Goal: Information Seeking & Learning: Learn about a topic

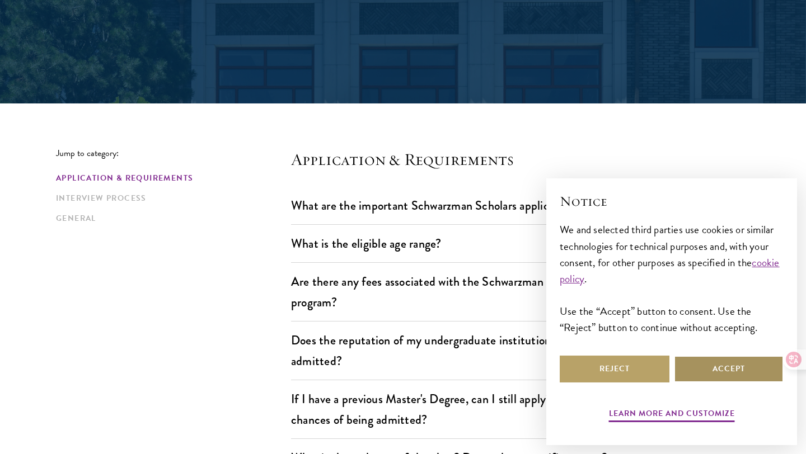
click at [710, 367] on button "Accept" at bounding box center [729, 369] width 110 height 27
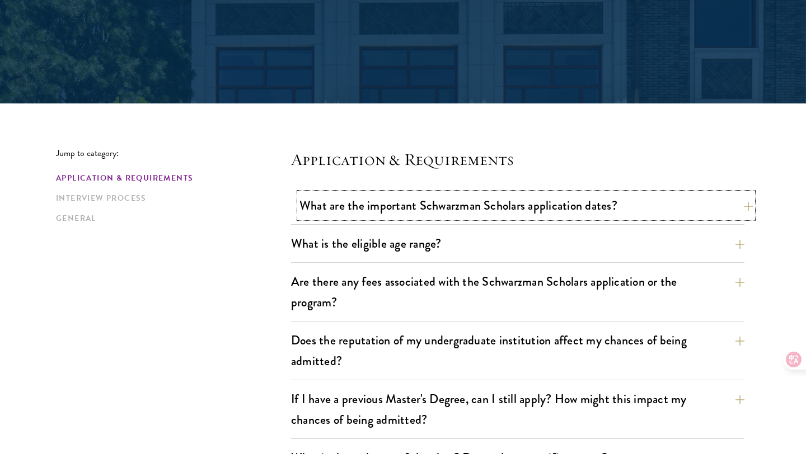
click at [524, 195] on button "What are the important Schwarzman Scholars application dates?" at bounding box center [525, 205] width 453 height 25
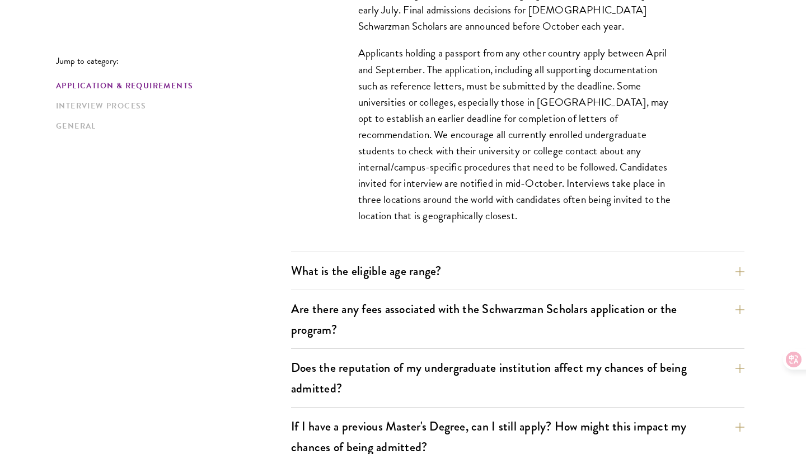
scroll to position [507, 0]
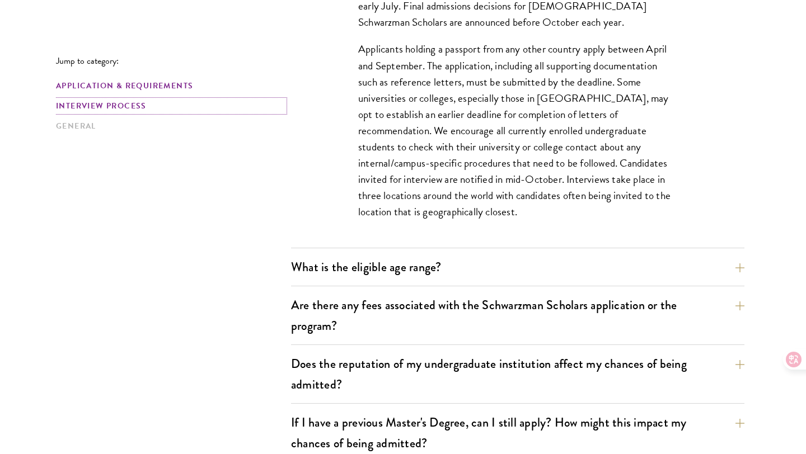
click at [138, 105] on link "Interview Process" at bounding box center [170, 106] width 228 height 12
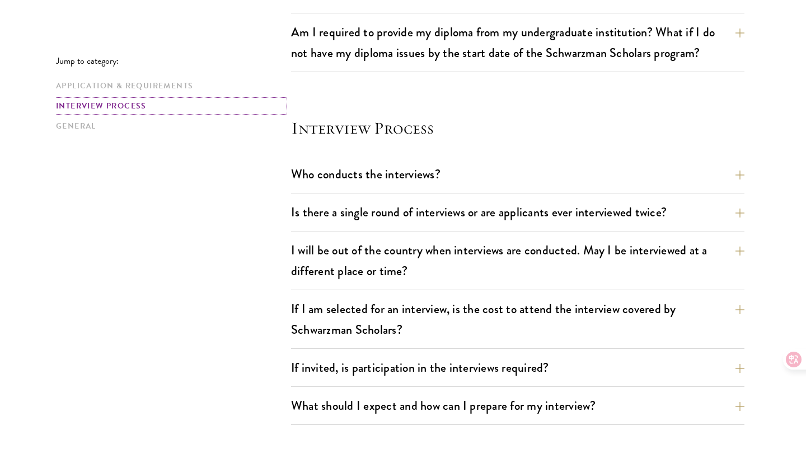
scroll to position [1595, 0]
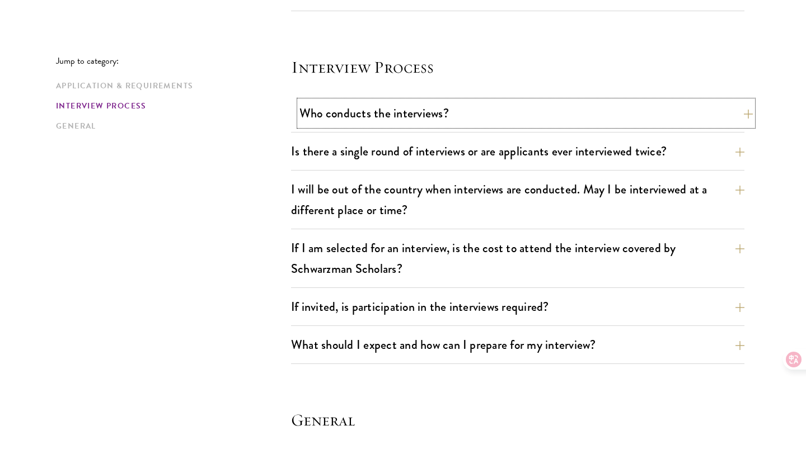
click at [312, 116] on button "Who conducts the interviews?" at bounding box center [525, 113] width 453 height 25
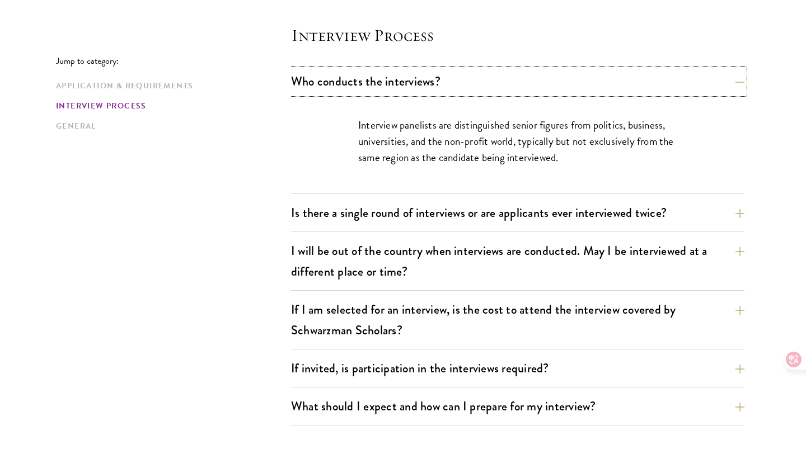
scroll to position [1288, 0]
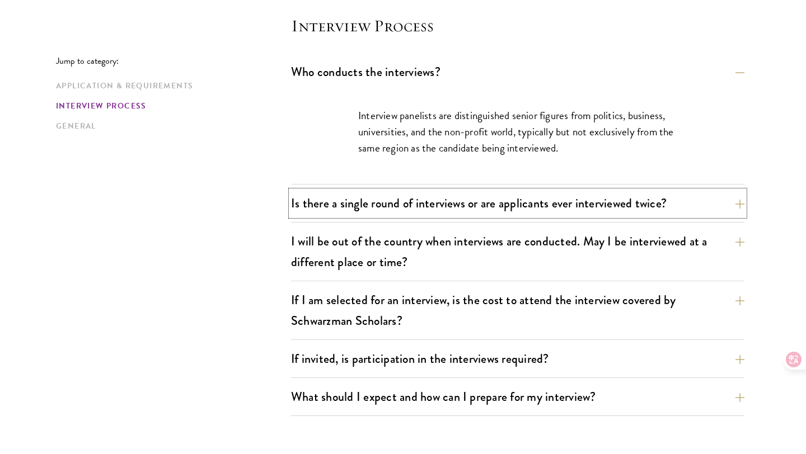
click at [432, 201] on button "Is there a single round of interviews or are applicants ever interviewed twice?" at bounding box center [517, 203] width 453 height 25
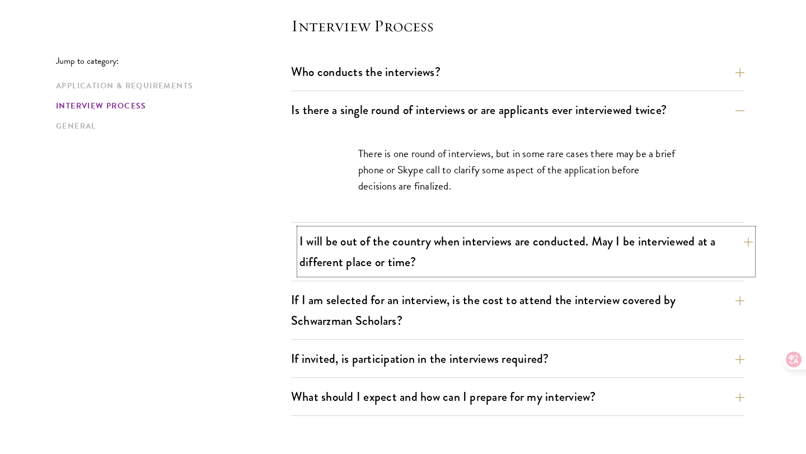
click at [423, 274] on button "I will be out of the country when interviews are conducted. May I be interviewe…" at bounding box center [525, 252] width 453 height 46
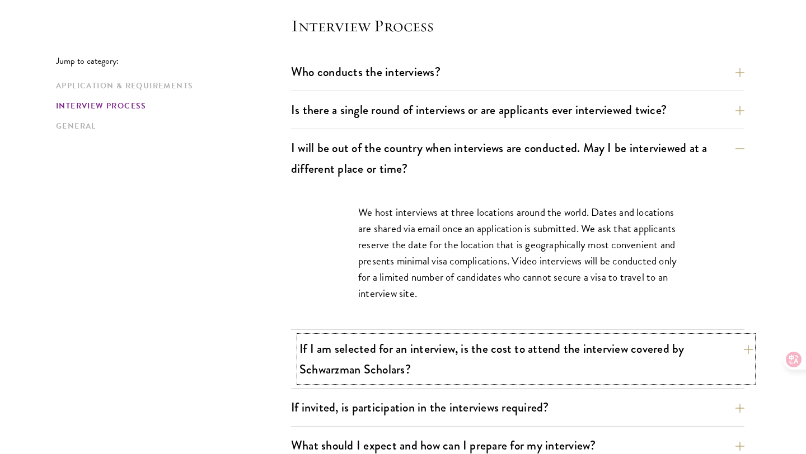
click at [384, 361] on button "If I am selected for an interview, is the cost to attend the interview covered …" at bounding box center [525, 359] width 453 height 46
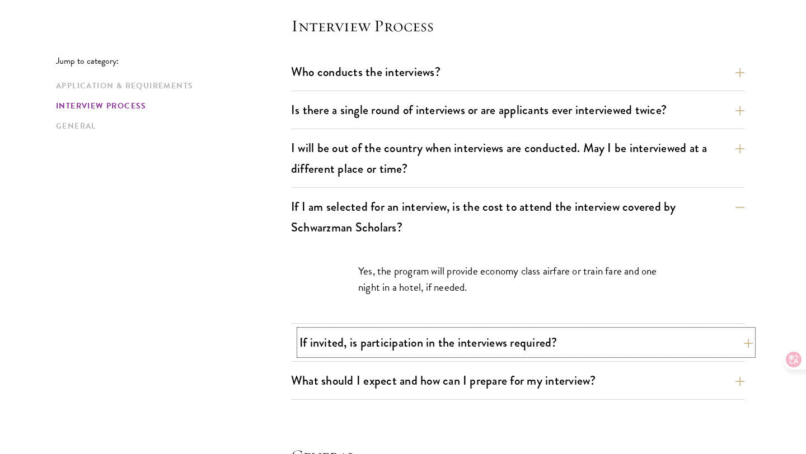
click at [394, 347] on button "If invited, is participation in the interviews required?" at bounding box center [525, 342] width 453 height 25
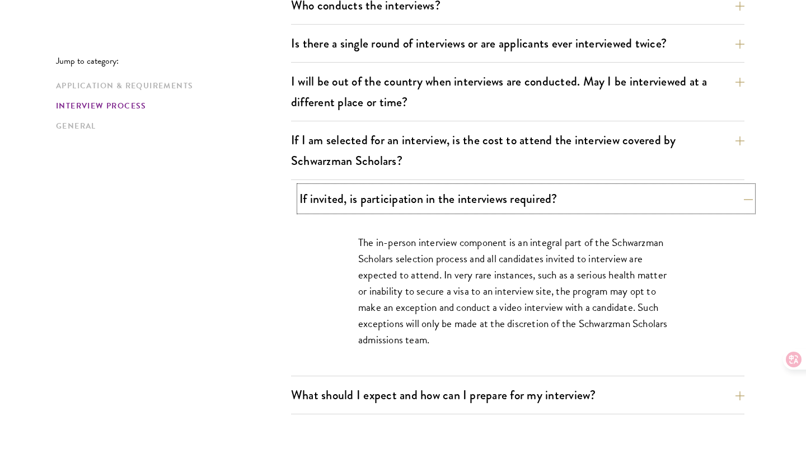
scroll to position [1356, 0]
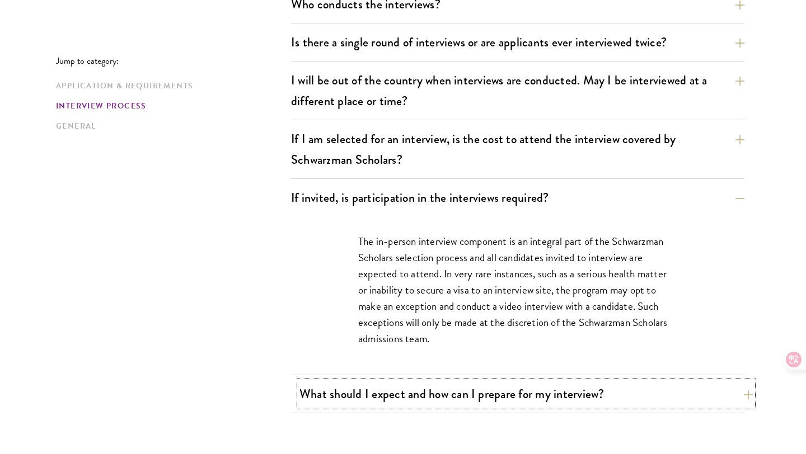
click at [396, 387] on button "What should I expect and how can I prepare for my interview?" at bounding box center [525, 394] width 453 height 25
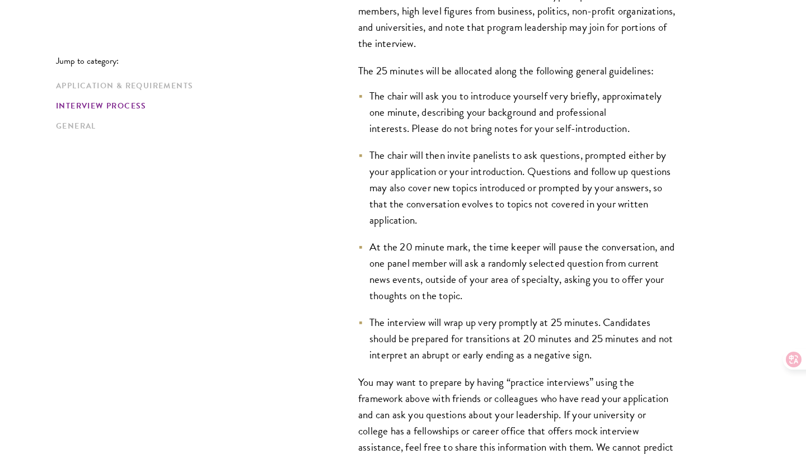
scroll to position [1713, 0]
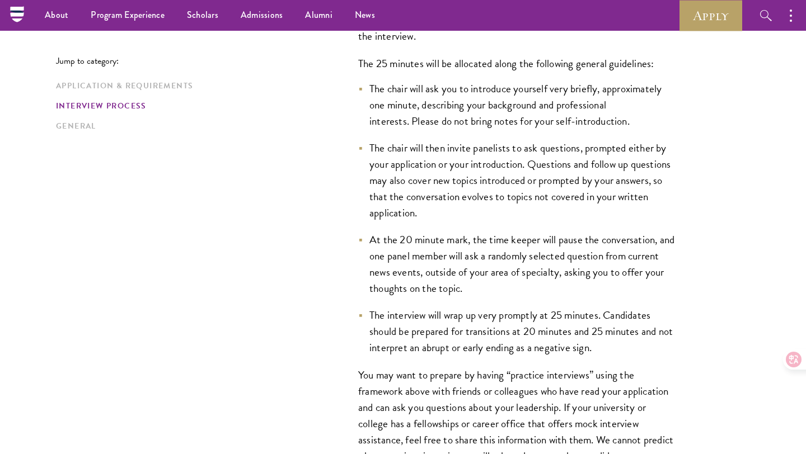
click at [592, 299] on ul "The chair will ask you to introduce yourself very briefly, approximately one mi…" at bounding box center [517, 219] width 319 height 276
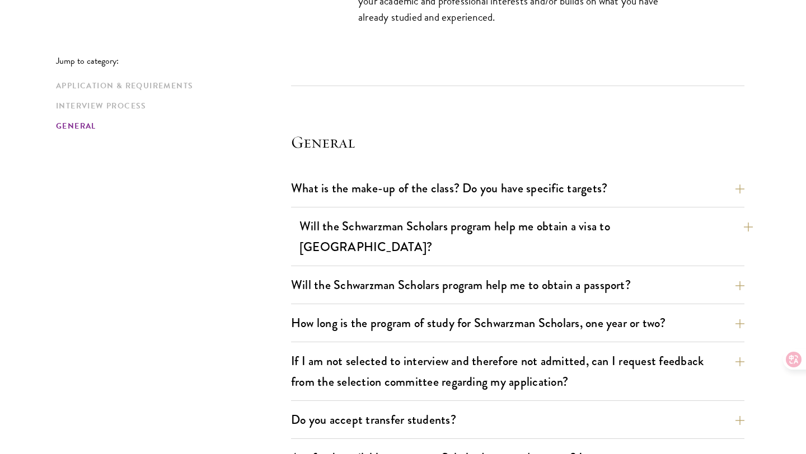
scroll to position [2255, 0]
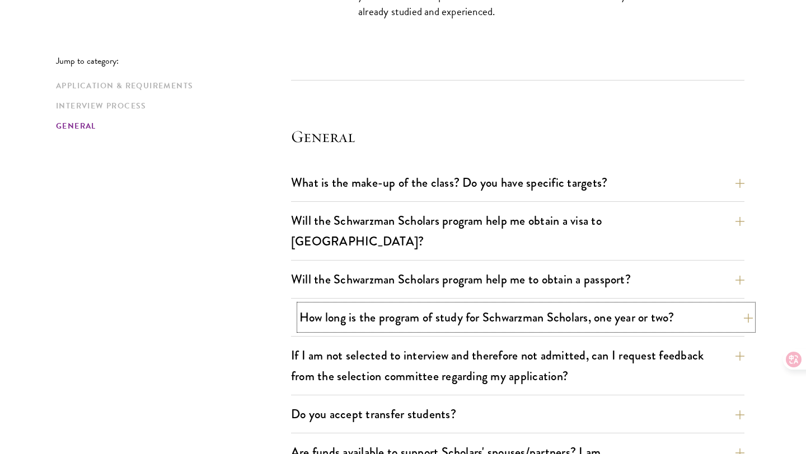
click at [610, 305] on button "How long is the program of study for Schwarzman Scholars, one year or two?" at bounding box center [525, 317] width 453 height 25
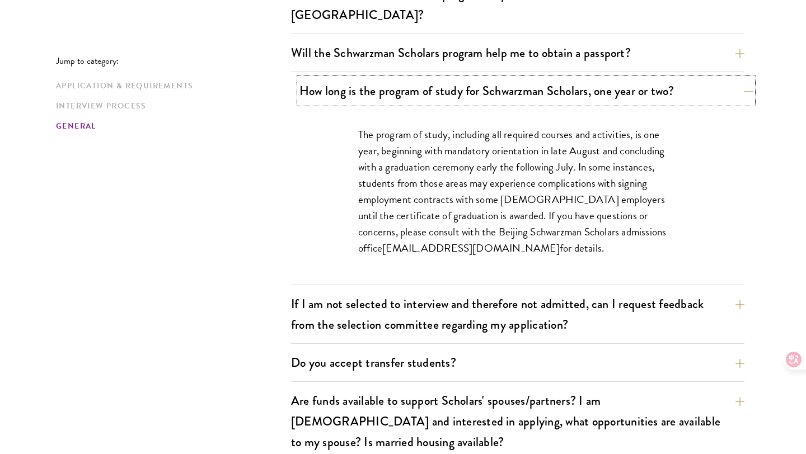
scroll to position [1758, 0]
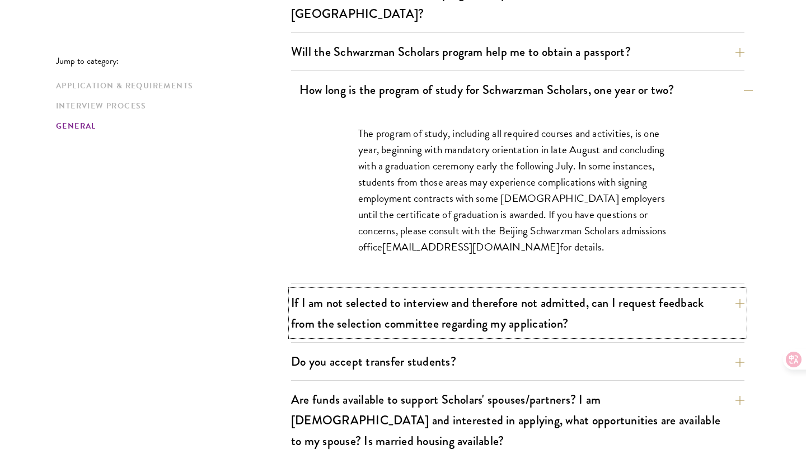
click at [610, 301] on button "If I am not selected to interview and therefore not admitted, can I request fee…" at bounding box center [517, 313] width 453 height 46
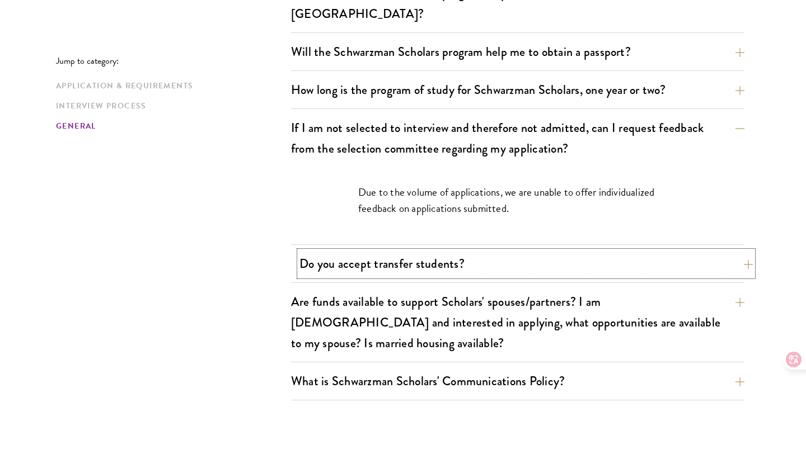
click at [563, 251] on button "Do you accept transfer students?" at bounding box center [525, 263] width 453 height 25
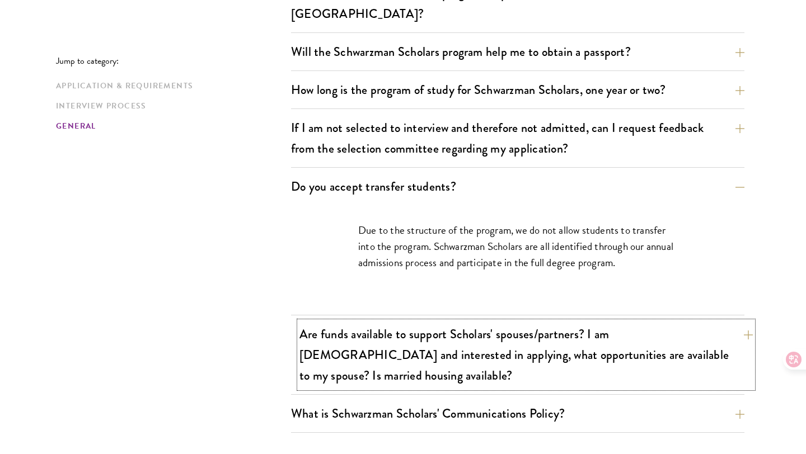
click at [644, 322] on button "Are funds available to support Scholars' spouses/partners? I am married and int…" at bounding box center [525, 355] width 453 height 67
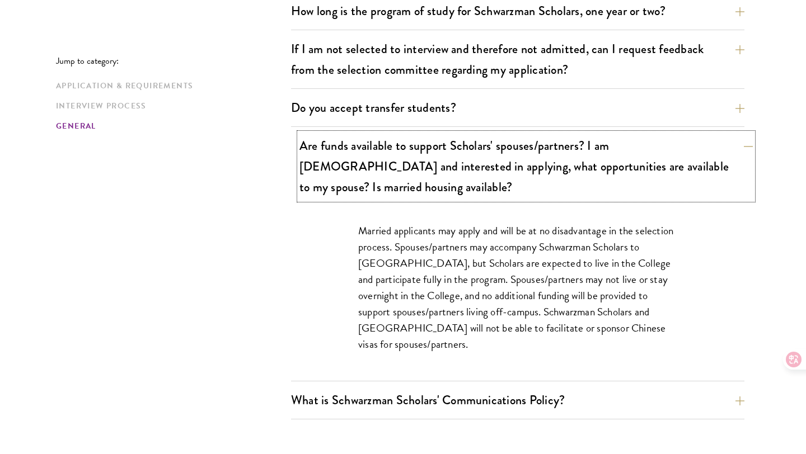
scroll to position [1838, 0]
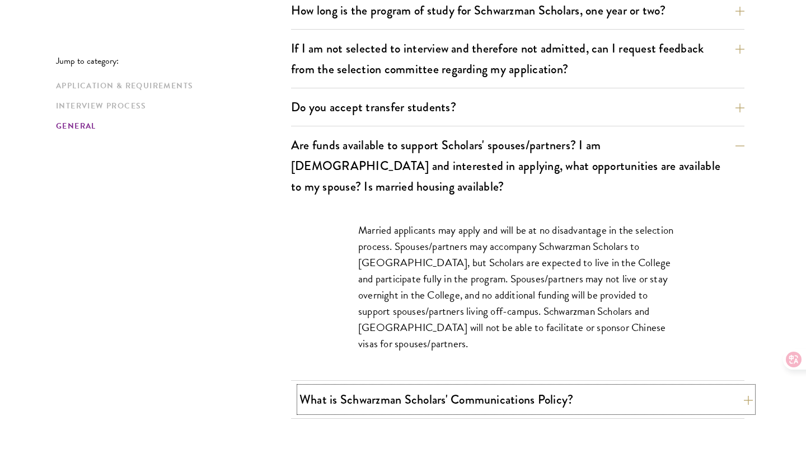
click at [657, 387] on button "What is Schwarzman Scholars' Communications Policy?" at bounding box center [525, 399] width 453 height 25
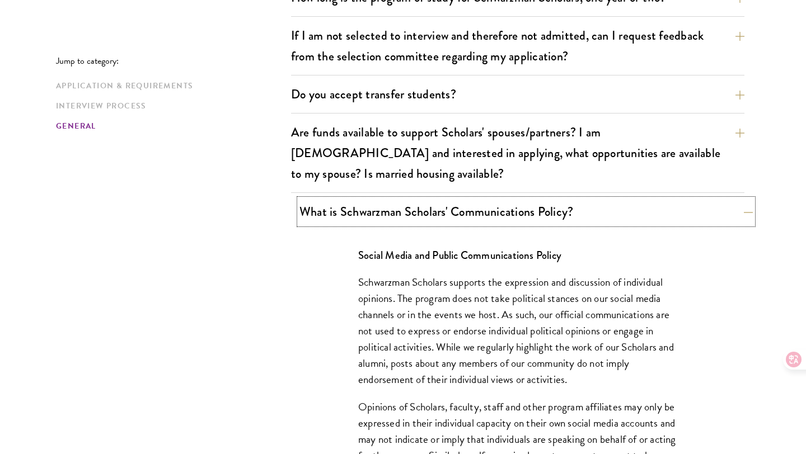
scroll to position [1849, 0]
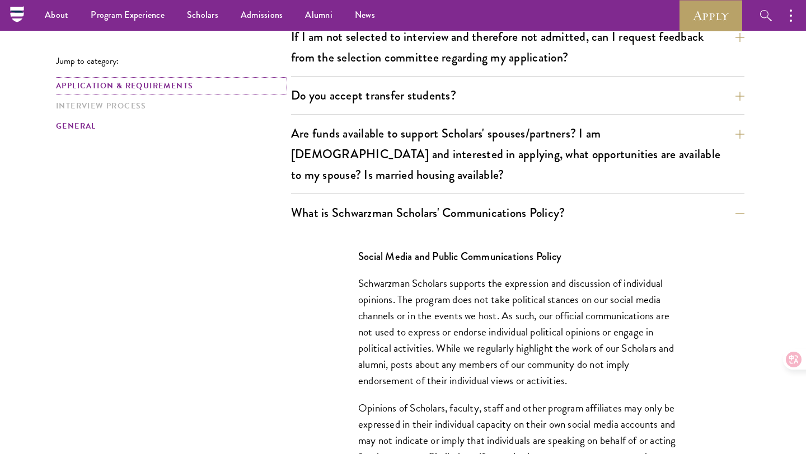
click at [168, 92] on link "Application & Requirements" at bounding box center [170, 86] width 228 height 12
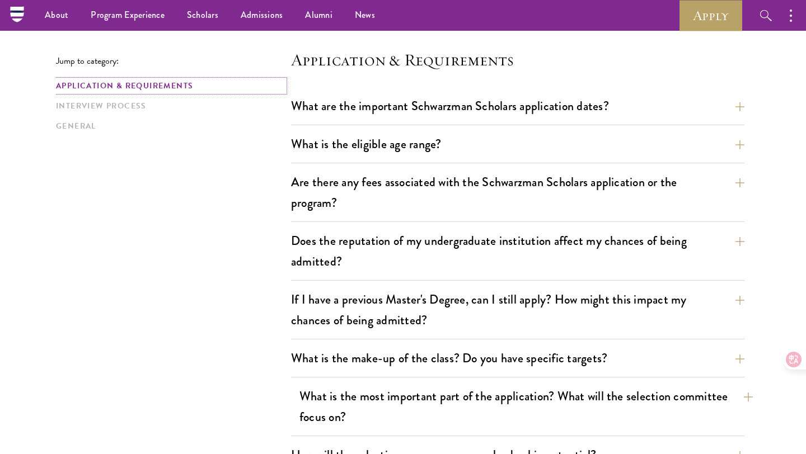
scroll to position [275, 0]
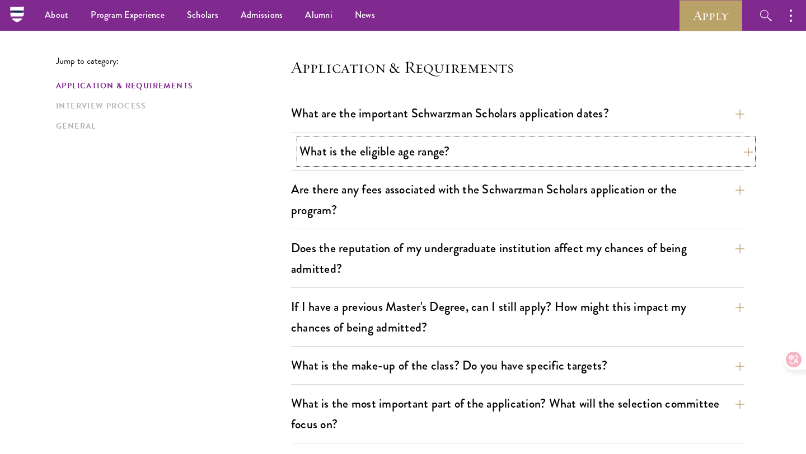
click at [435, 152] on button "What is the eligible age range?" at bounding box center [525, 151] width 453 height 25
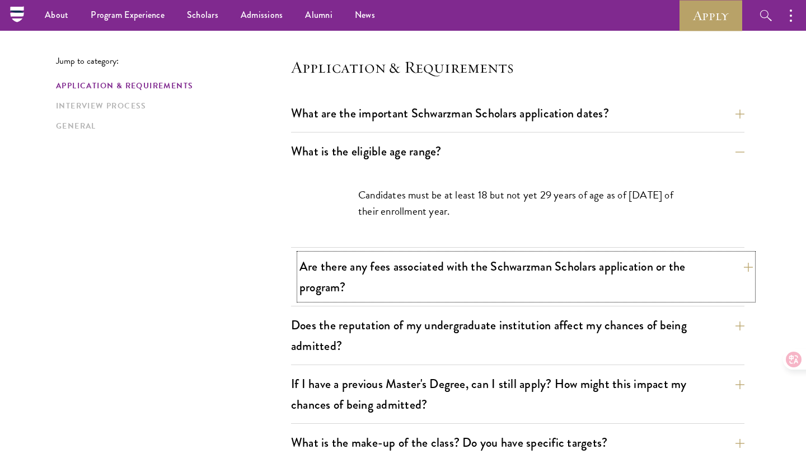
click at [475, 280] on button "Are there any fees associated with the Schwarzman Scholars application or the p…" at bounding box center [525, 277] width 453 height 46
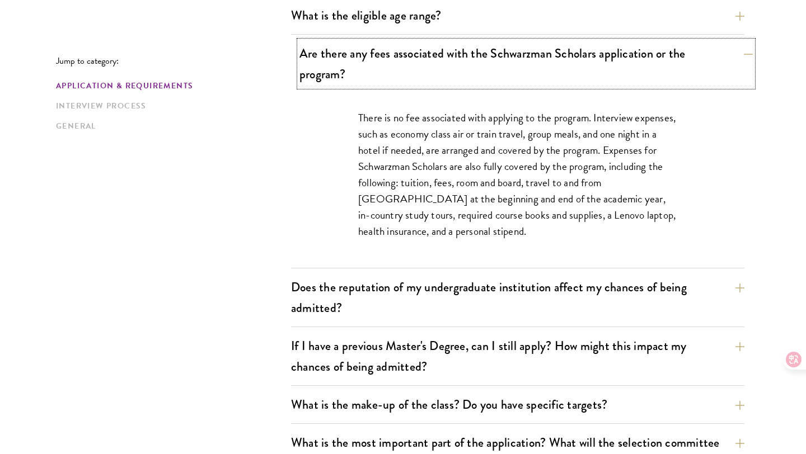
scroll to position [414, 0]
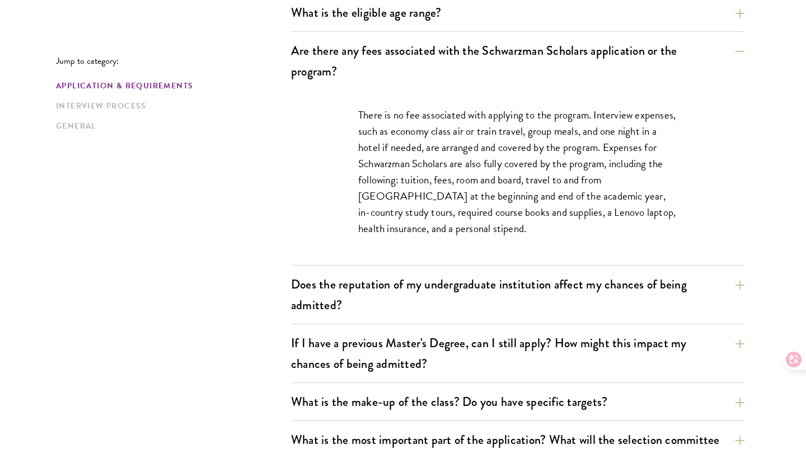
click at [523, 245] on div "There is no fee associated with applying to the program. Interview expenses, su…" at bounding box center [517, 177] width 386 height 175
click at [531, 293] on button "Does the reputation of my undergraduate institution affect my chances of being …" at bounding box center [525, 295] width 453 height 46
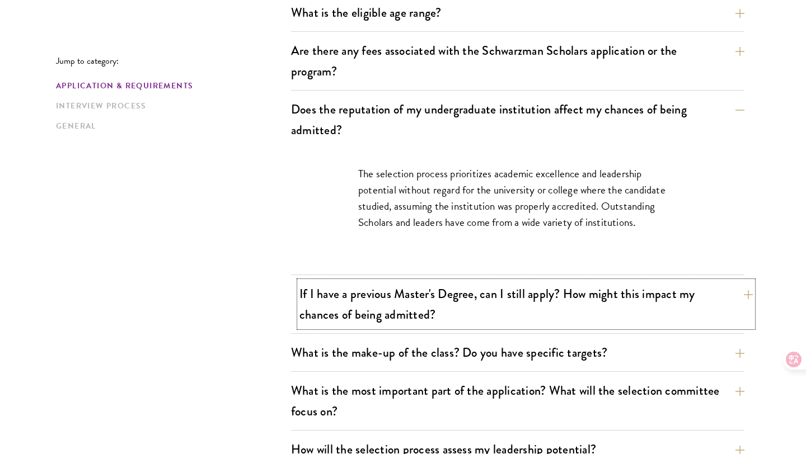
click at [521, 294] on button "If I have a previous Master's Degree, can I still apply? How might this impact …" at bounding box center [525, 304] width 453 height 46
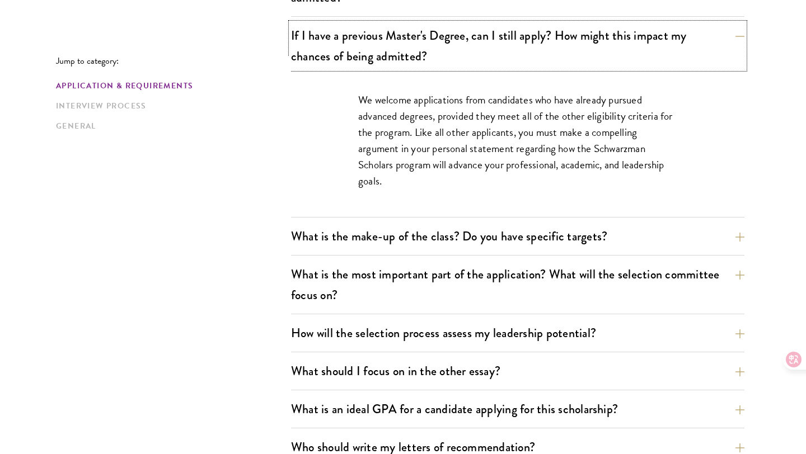
scroll to position [566, 0]
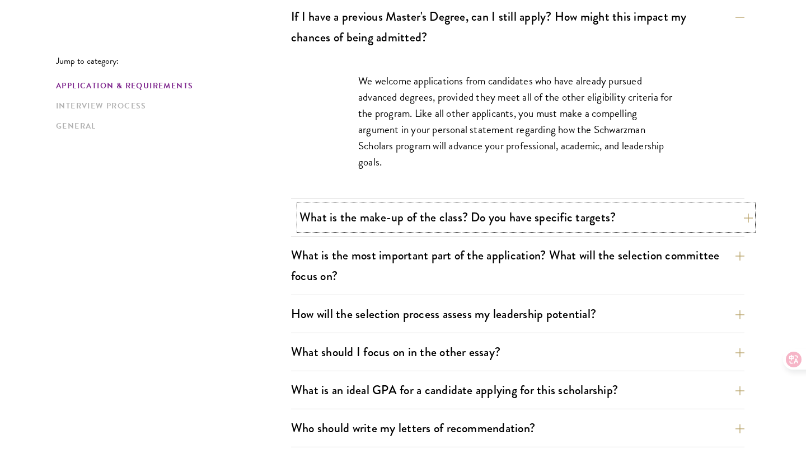
click at [624, 218] on button "What is the make-up of the class? Do you have specific targets?" at bounding box center [525, 217] width 453 height 25
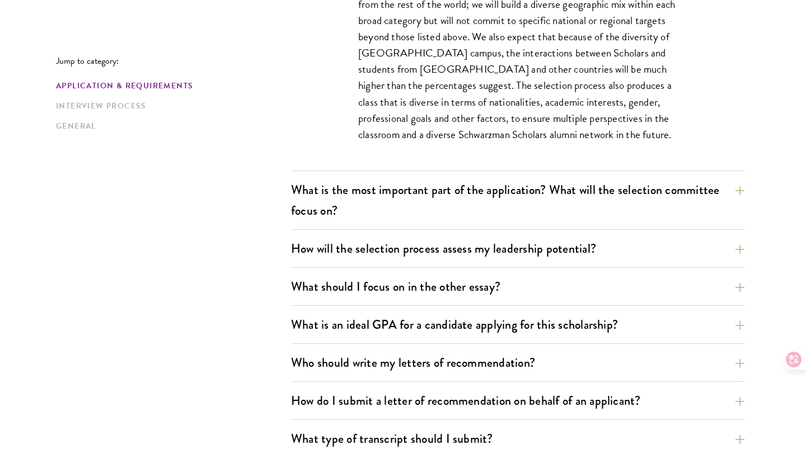
scroll to position [717, 0]
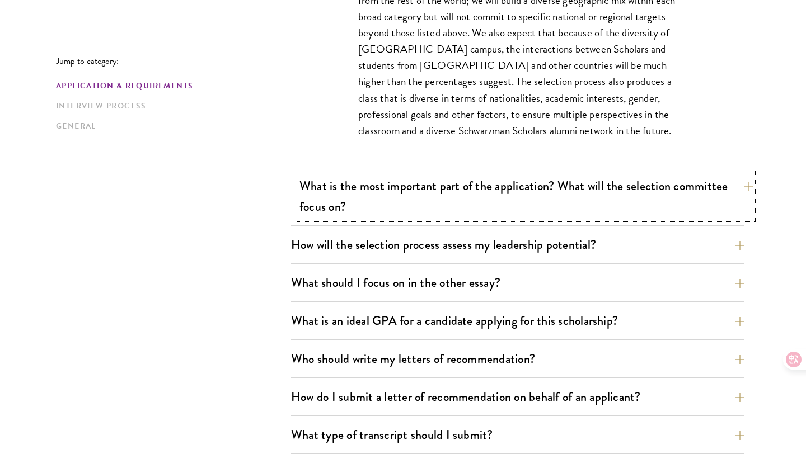
click at [630, 182] on button "What is the most important part of the application? What will the selection com…" at bounding box center [525, 196] width 453 height 46
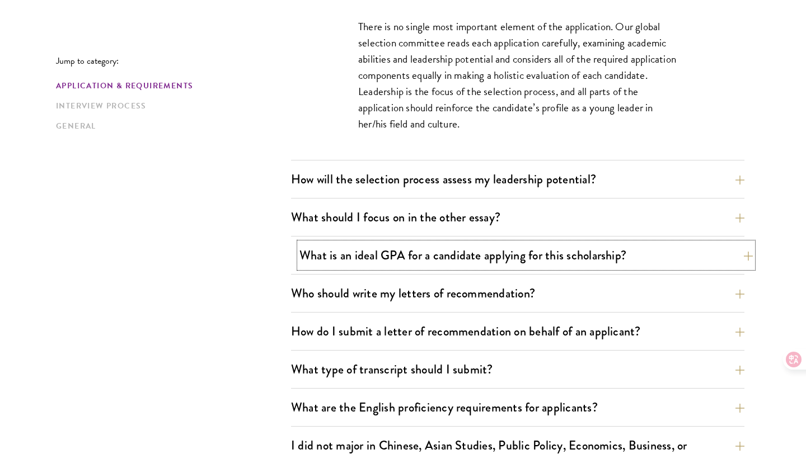
click at [625, 260] on button "What is an ideal GPA for a candidate applying for this scholarship?" at bounding box center [525, 255] width 453 height 25
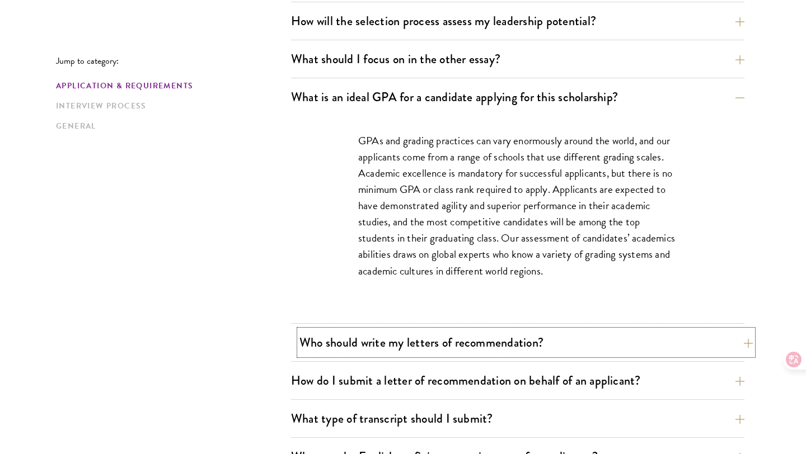
click at [558, 333] on button "Who should write my letters of recommendation?" at bounding box center [525, 342] width 453 height 25
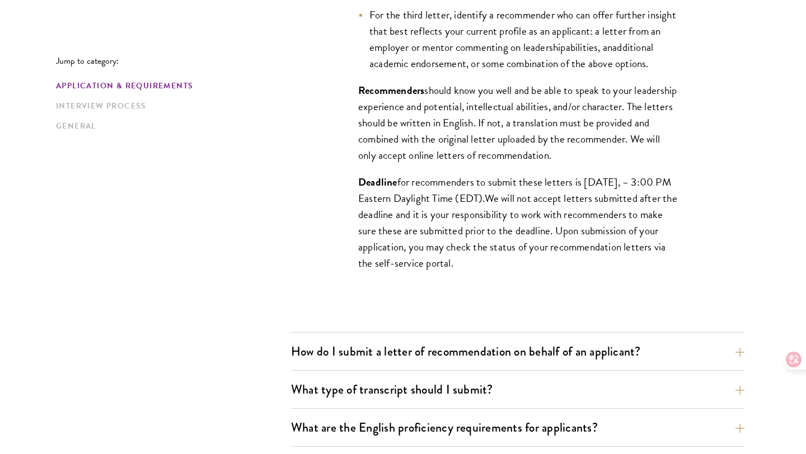
scroll to position [1059, 0]
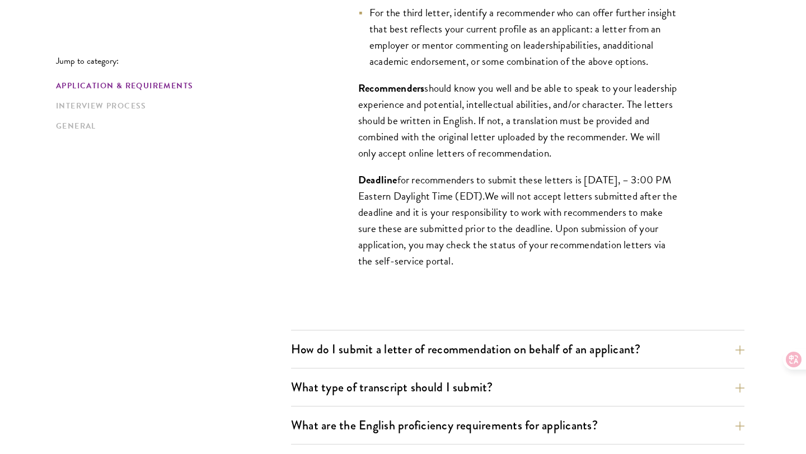
click at [558, 333] on div "What are the important Schwarzman Scholars application dates? Applicants who ho…" at bounding box center [517, 16] width 453 height 1401
click at [559, 343] on button "How do I submit a letter of recommendation on behalf of an applicant?" at bounding box center [525, 349] width 453 height 25
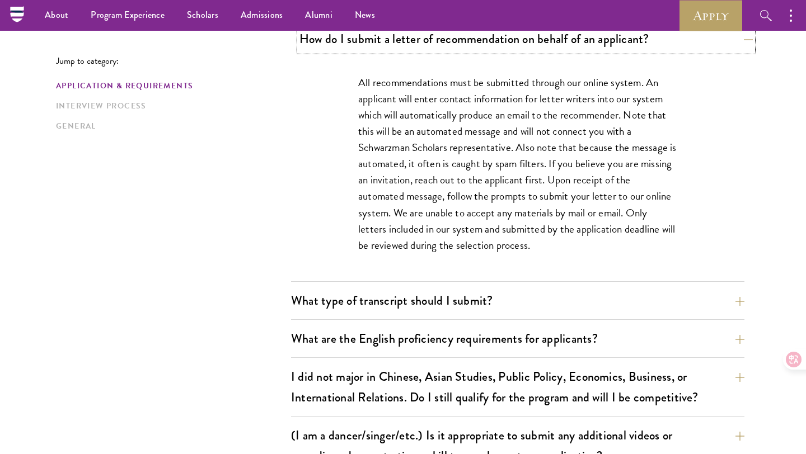
scroll to position [809, 0]
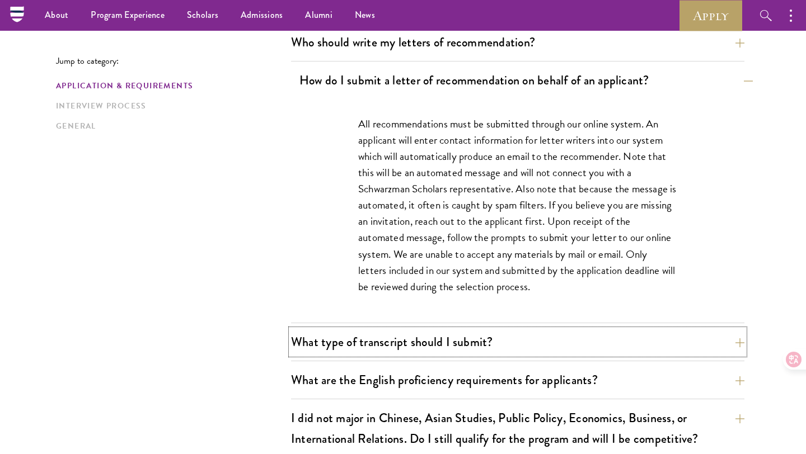
click at [559, 343] on button "What type of transcript should I submit?" at bounding box center [517, 341] width 453 height 25
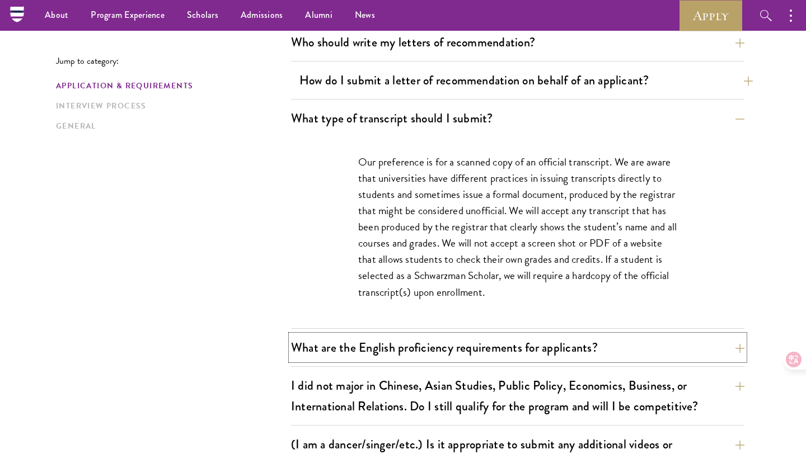
click at [559, 343] on button "What are the English proficiency requirements for applicants?" at bounding box center [517, 347] width 453 height 25
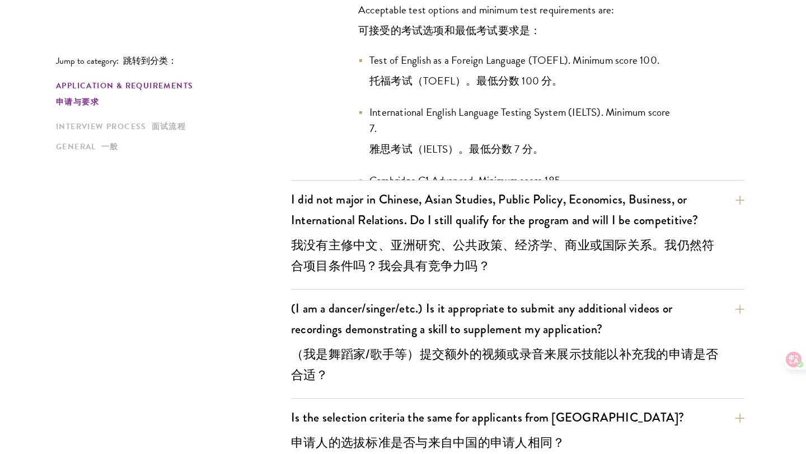
scroll to position [1291, 0]
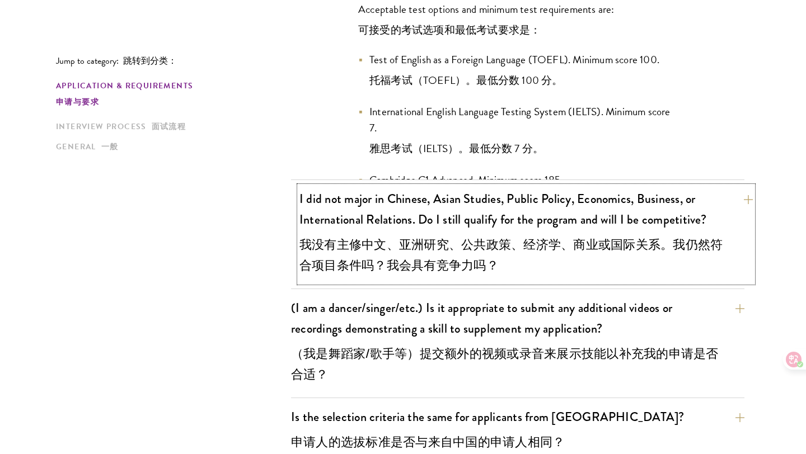
click at [552, 229] on button "I did not major in Chinese, Asian Studies, Public Policy, Economics, Business, …" at bounding box center [525, 234] width 453 height 96
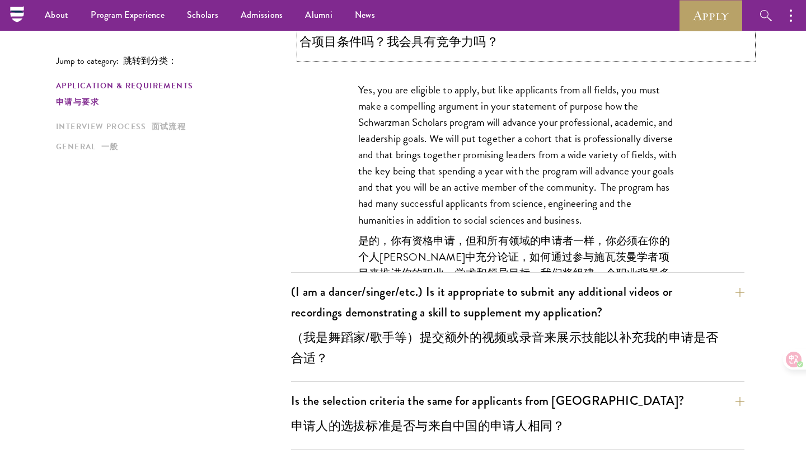
scroll to position [1086, 0]
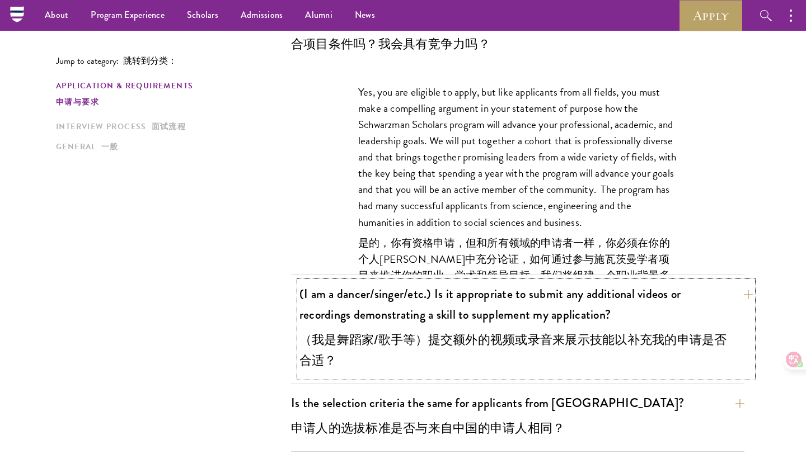
click at [557, 304] on button "(I am a dancer/singer/etc.) Is it appropriate to submit any additional videos o…" at bounding box center [525, 329] width 453 height 96
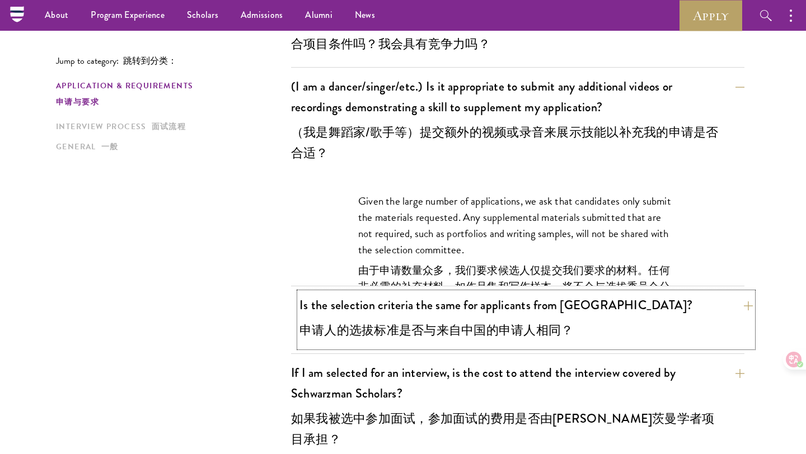
click at [594, 326] on button "Is the selection criteria the same for applicants from China? 申请人的选拔标准是否与来自中国的申…" at bounding box center [525, 320] width 453 height 55
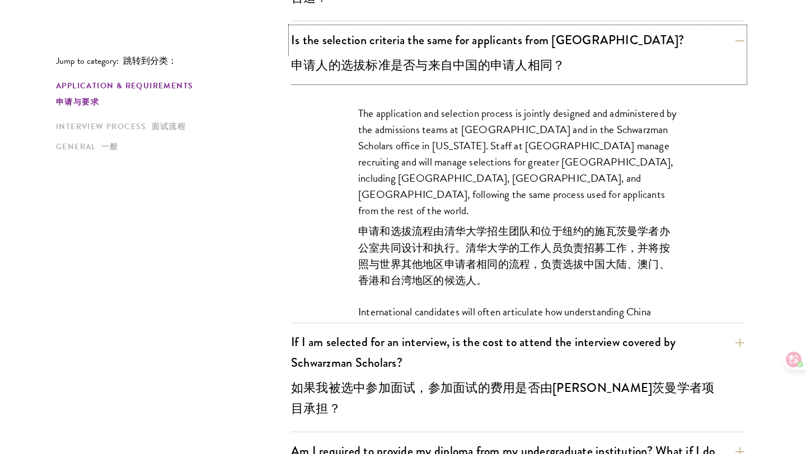
scroll to position [1243, 0]
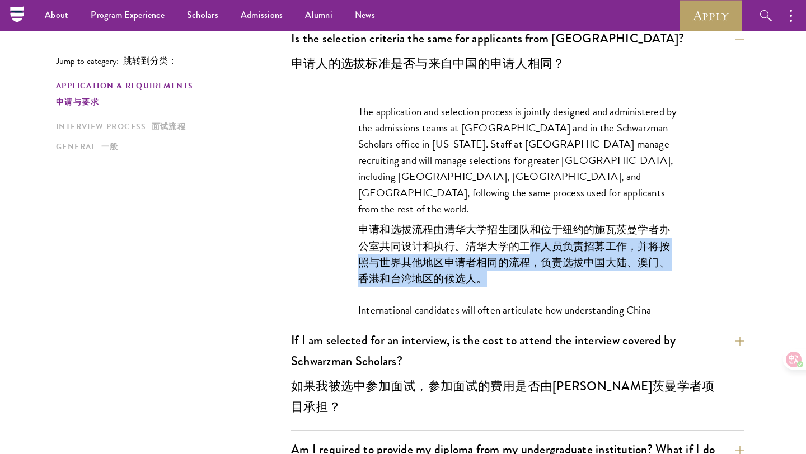
drag, startPoint x: 530, startPoint y: 214, endPoint x: 539, endPoint y: 242, distance: 29.4
click at [539, 242] on font "申请和选拔流程由清华大学招生团队和位于纽约的施瓦茨曼学者办公室共同设计和执行。清华大学的工作人员负责招募工作，并将按照与世界其他地区申请者相同的流程，负责选拔…" at bounding box center [517, 254] width 319 height 65
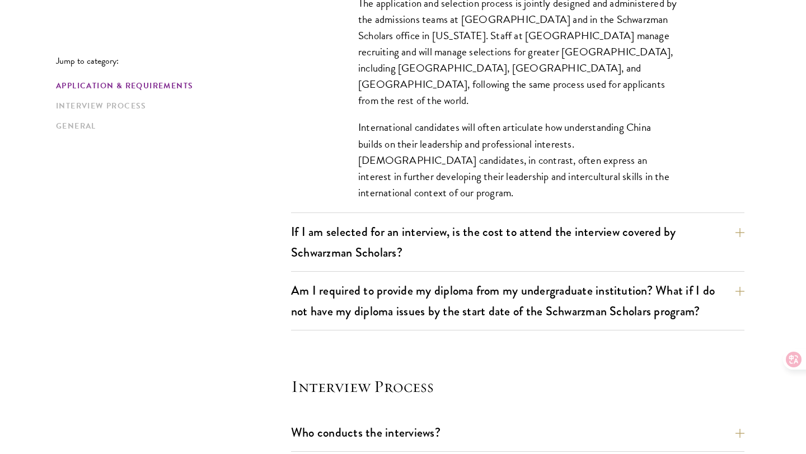
scroll to position [1162, 0]
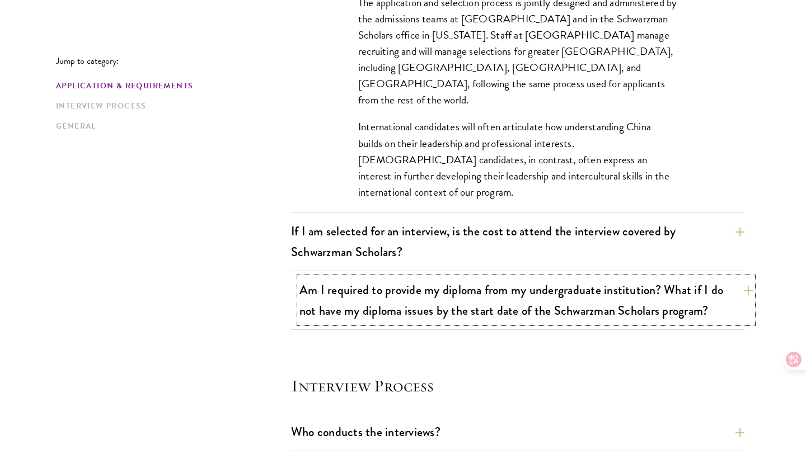
click at [474, 315] on button "Am I required to provide my diploma from my undergraduate institution? What if …" at bounding box center [525, 300] width 453 height 46
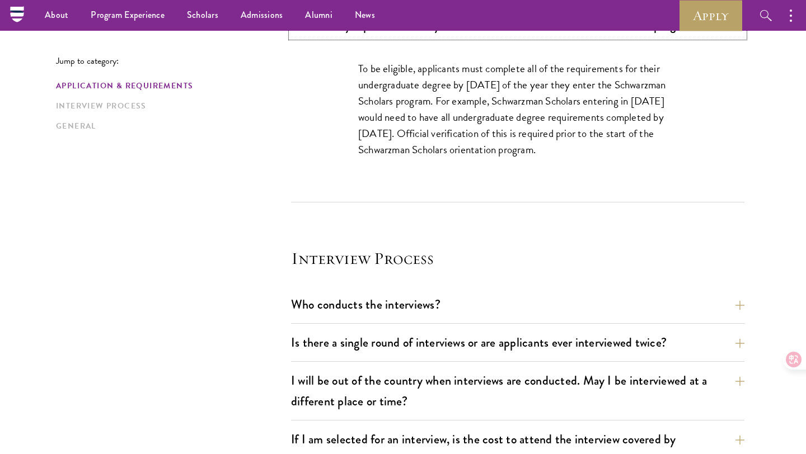
scroll to position [853, 0]
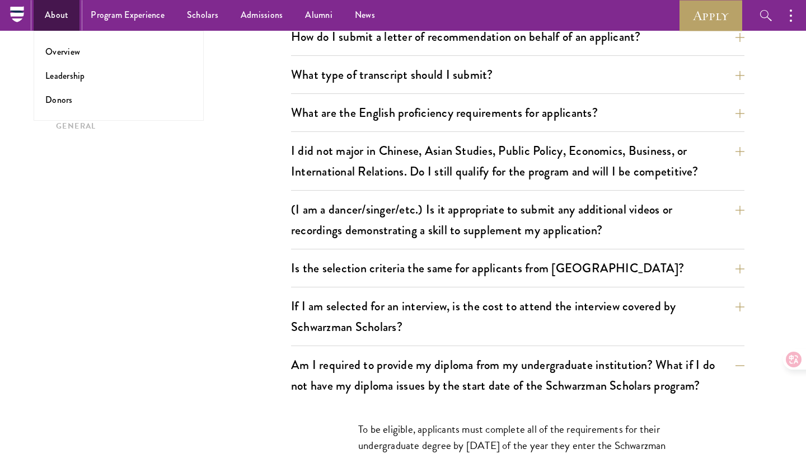
click at [61, 21] on link "About" at bounding box center [57, 15] width 46 height 31
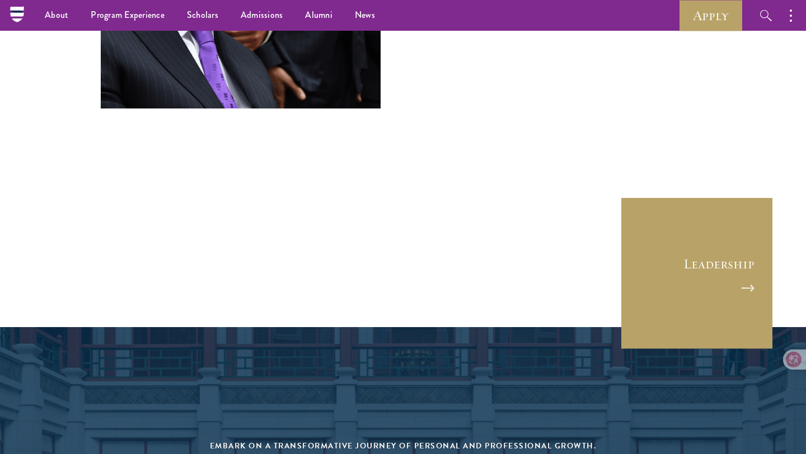
scroll to position [4224, 0]
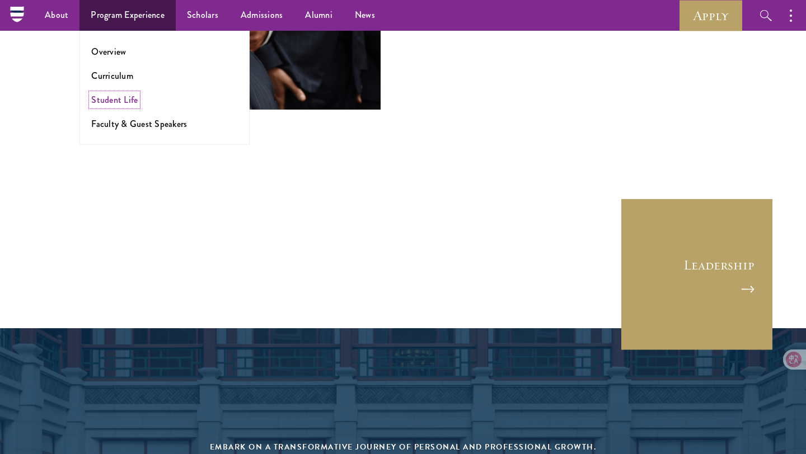
click at [129, 97] on link "Student Life" at bounding box center [114, 99] width 46 height 13
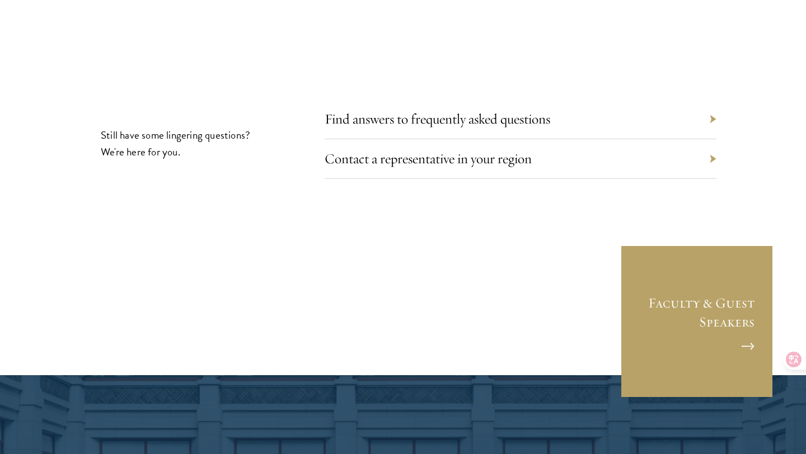
scroll to position [3712, 0]
